Goal: Find specific page/section: Find specific page/section

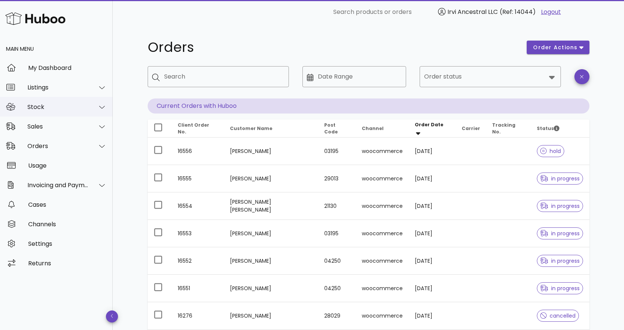
click at [65, 105] on div "Stock" at bounding box center [57, 106] width 61 height 7
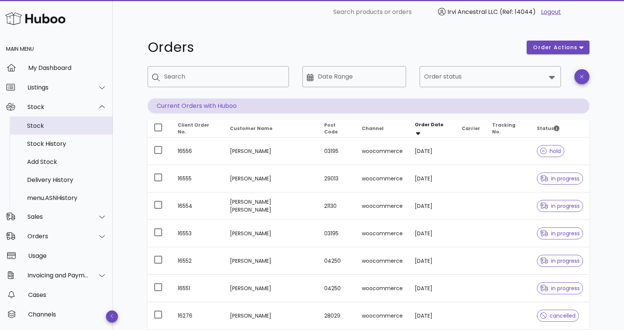
click at [51, 128] on div "Stock" at bounding box center [67, 125] width 80 height 7
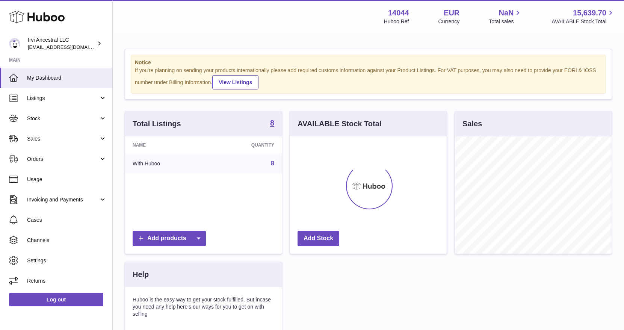
scroll to position [117, 157]
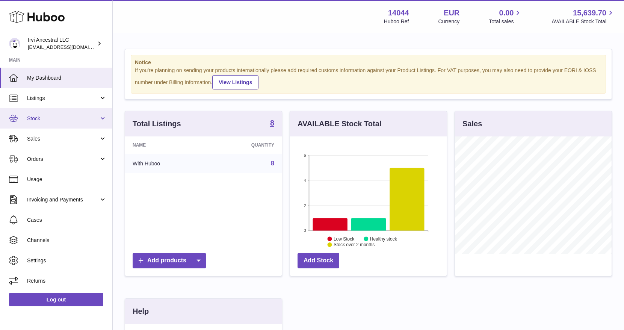
click at [50, 120] on span "Stock" at bounding box center [63, 118] width 72 height 7
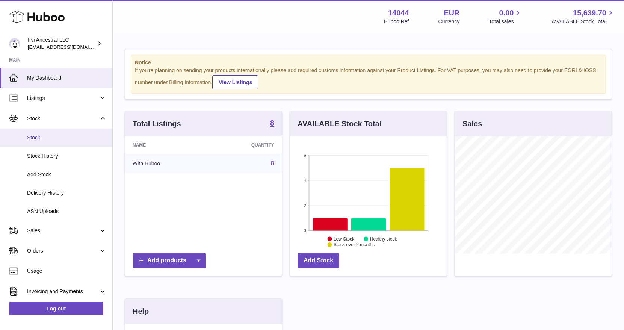
click at [49, 137] on span "Stock" at bounding box center [67, 137] width 80 height 7
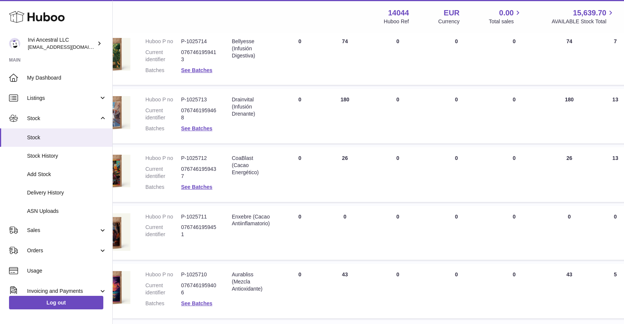
scroll to position [296, 39]
